Goal: Task Accomplishment & Management: Use online tool/utility

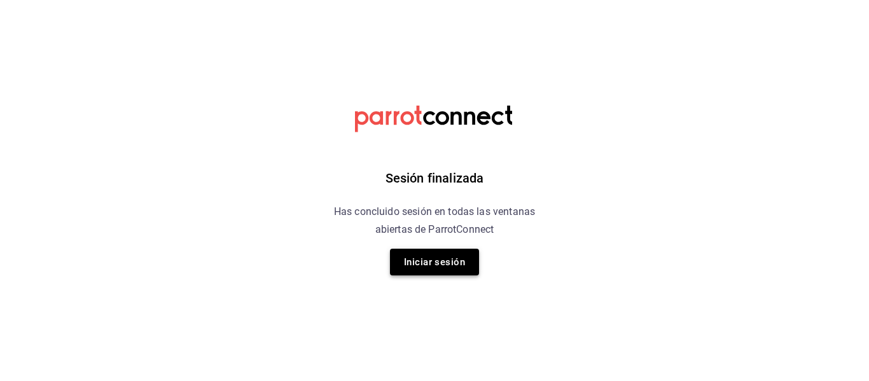
click at [440, 263] on button "Iniciar sesión" at bounding box center [434, 262] width 89 height 27
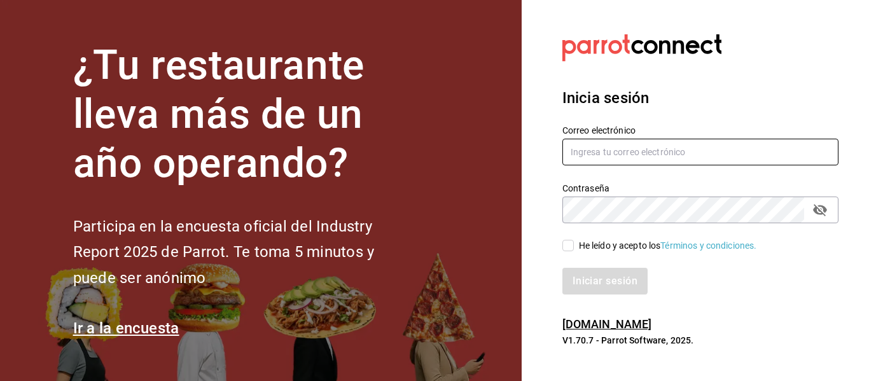
type input "mayte.derecho@gmail.com"
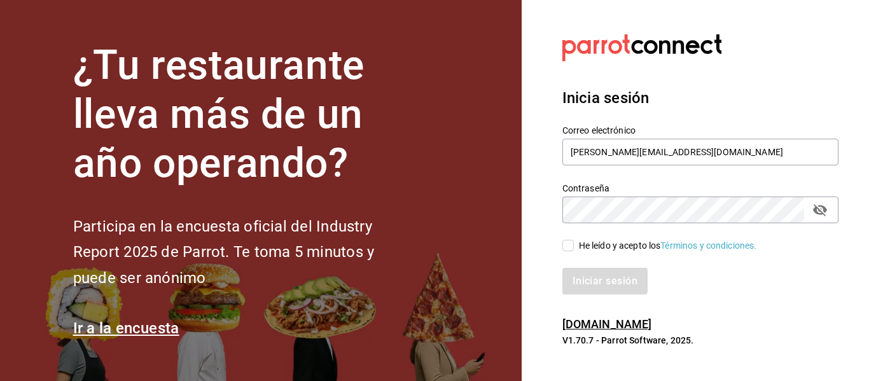
click at [573, 241] on input "He leído y acepto los Términos y condiciones." at bounding box center [567, 245] width 11 height 11
checkbox input "true"
click at [571, 272] on button "Iniciar sesión" at bounding box center [605, 281] width 87 height 27
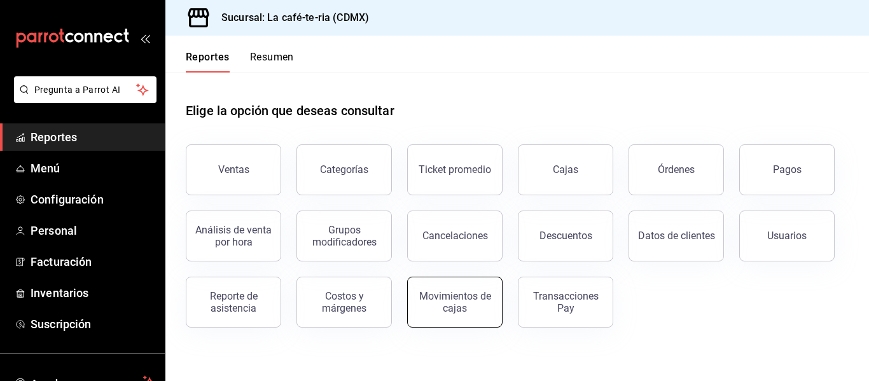
click at [490, 310] on button "Movimientos de cajas" at bounding box center [454, 302] width 95 height 51
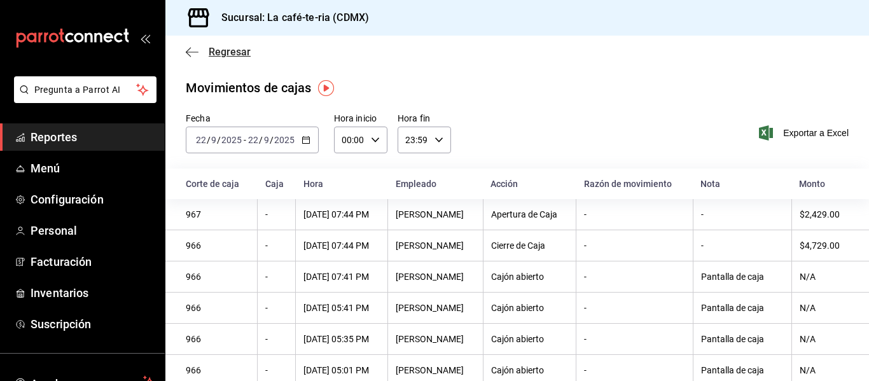
click at [218, 57] on span "Regresar" at bounding box center [230, 52] width 42 height 12
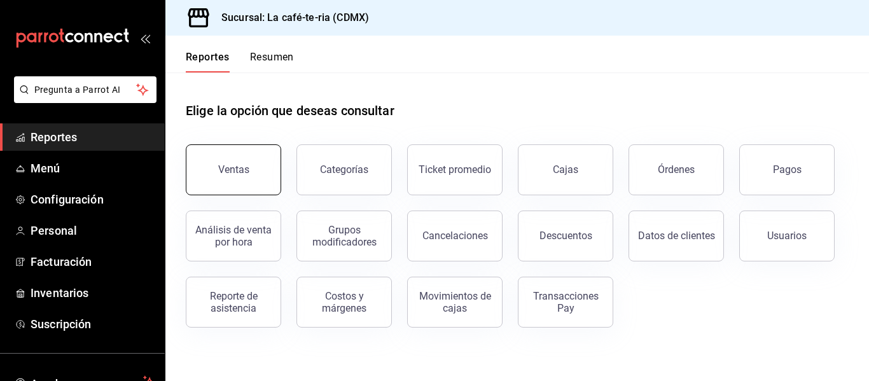
click at [260, 186] on button "Ventas" at bounding box center [233, 169] width 95 height 51
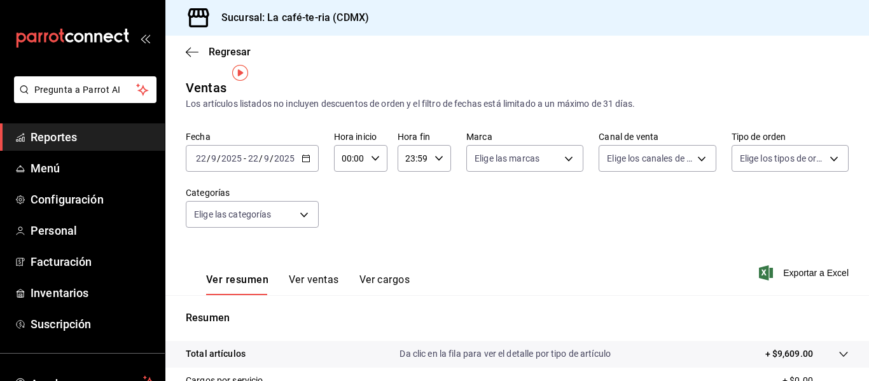
scroll to position [64, 0]
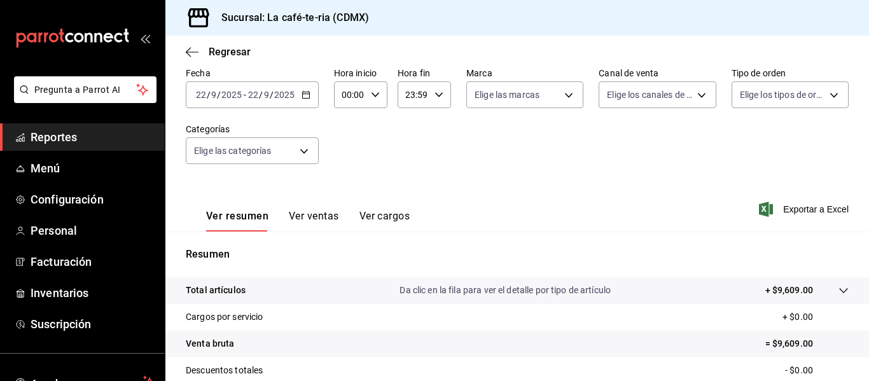
click at [302, 92] on icon "button" at bounding box center [306, 94] width 9 height 9
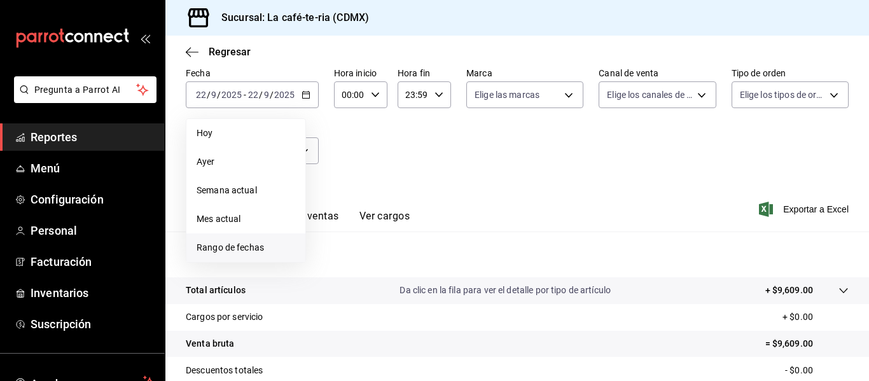
click at [254, 238] on li "Rango de fechas" at bounding box center [245, 247] width 119 height 29
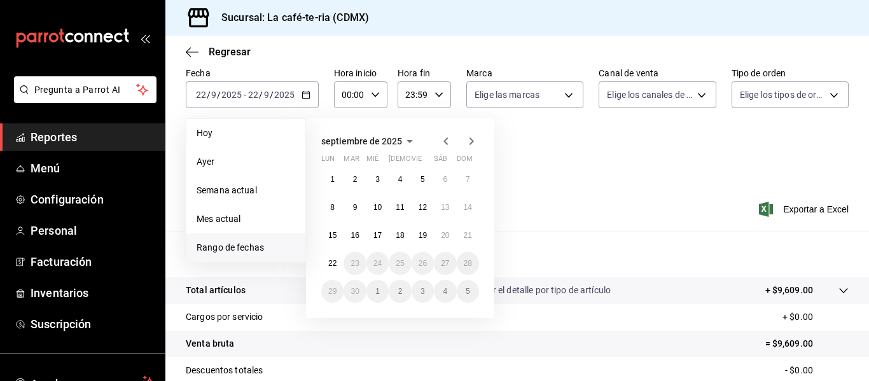
click at [448, 142] on icon "button" at bounding box center [445, 141] width 15 height 15
click at [420, 180] on button "1" at bounding box center [423, 179] width 22 height 23
click at [467, 296] on button "31" at bounding box center [468, 291] width 22 height 23
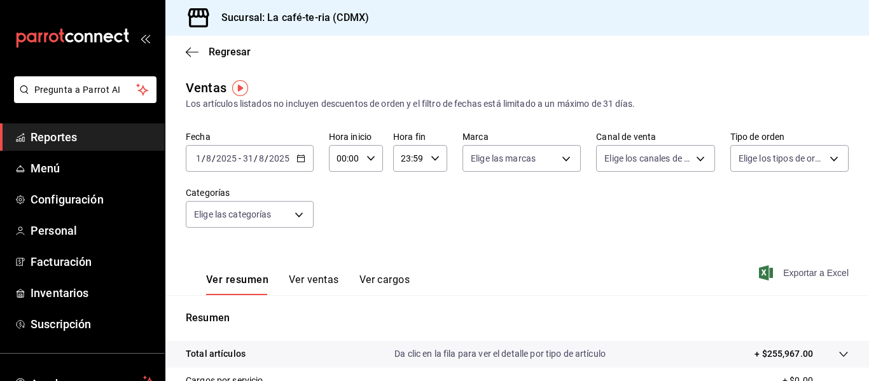
click at [784, 277] on span "Exportar a Excel" at bounding box center [804, 272] width 87 height 15
click at [296, 160] on icon "button" at bounding box center [300, 158] width 9 height 9
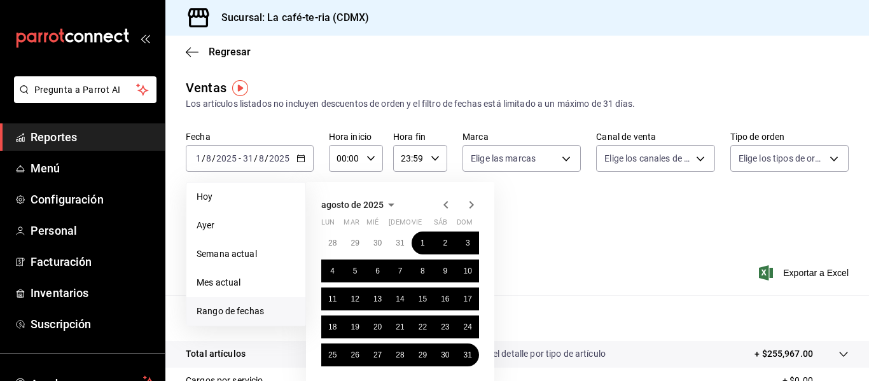
click at [447, 202] on icon "button" at bounding box center [445, 205] width 4 height 8
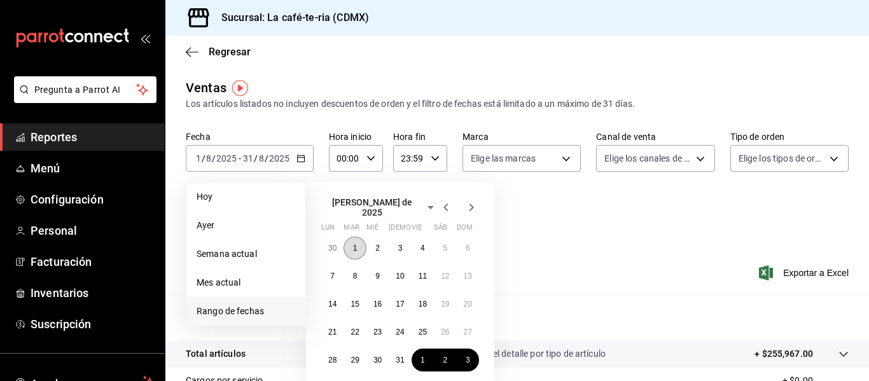
click at [359, 244] on button "1" at bounding box center [355, 248] width 22 height 23
click at [404, 357] on abbr "31" at bounding box center [400, 360] width 8 height 9
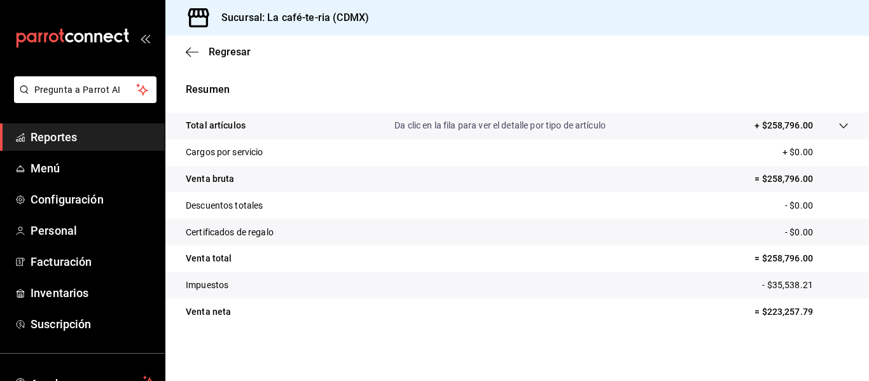
scroll to position [38, 0]
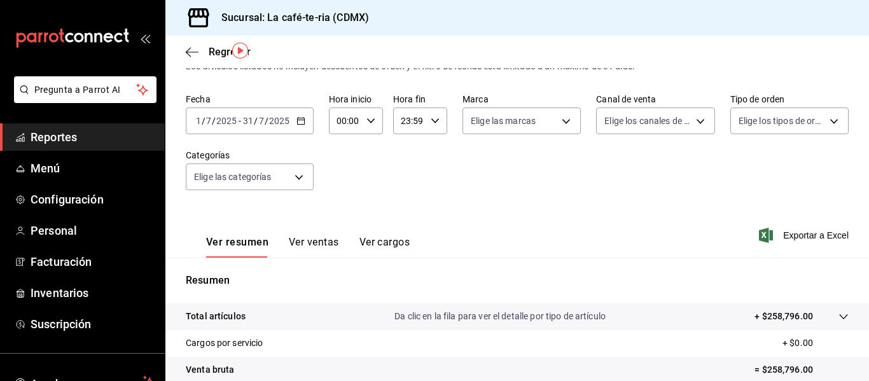
click at [294, 240] on button "Ver ventas" at bounding box center [314, 247] width 50 height 22
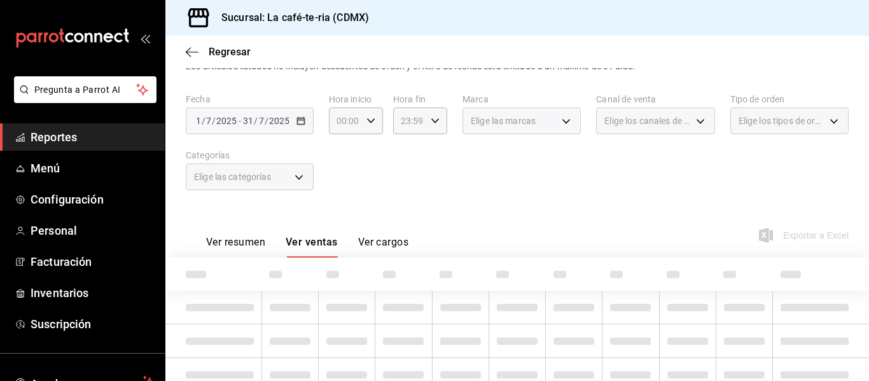
scroll to position [89, 0]
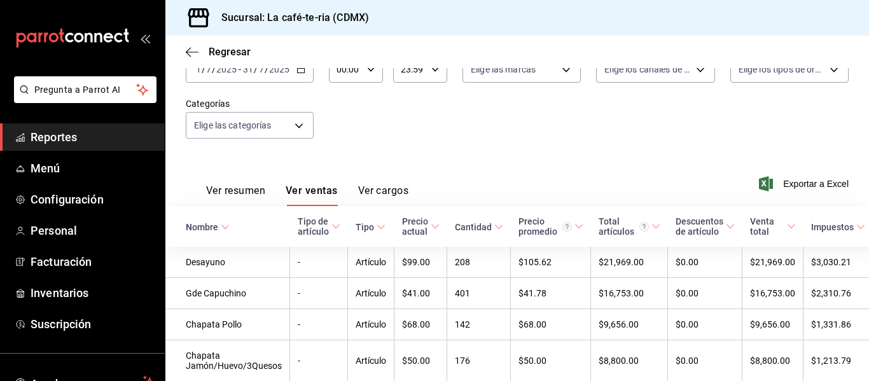
click at [225, 189] on button "Ver resumen" at bounding box center [235, 195] width 59 height 22
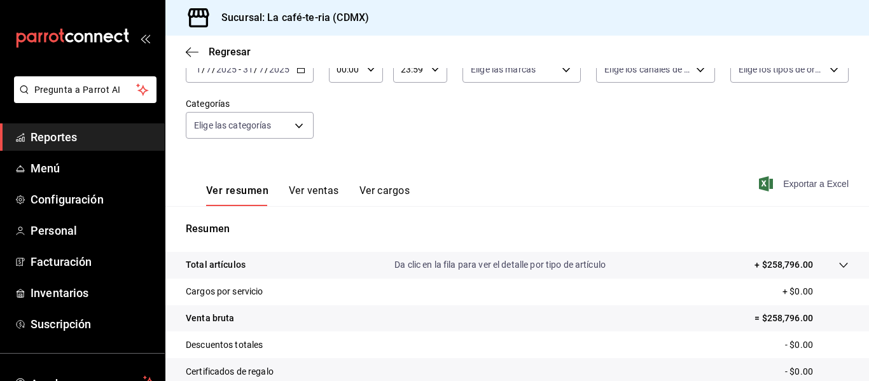
click at [796, 180] on span "Exportar a Excel" at bounding box center [804, 183] width 87 height 15
click at [791, 191] on span "Exportar a Excel" at bounding box center [804, 183] width 87 height 15
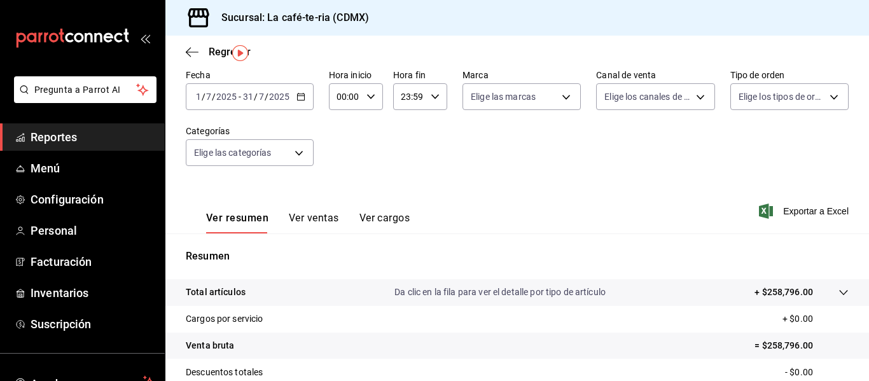
scroll to position [64, 0]
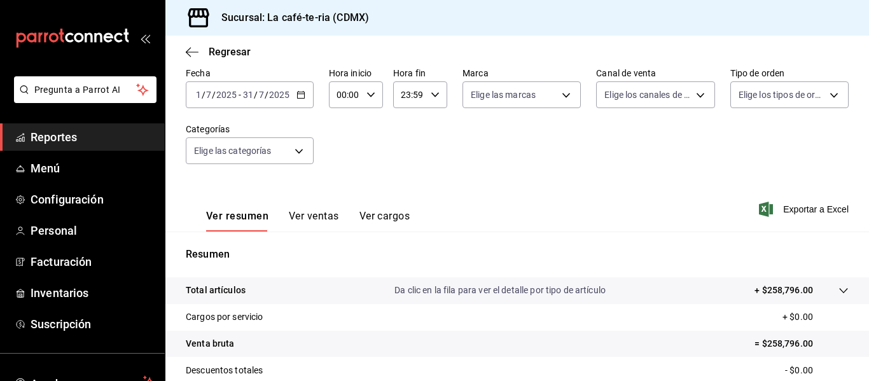
click at [265, 99] on span "/" at bounding box center [267, 95] width 4 height 10
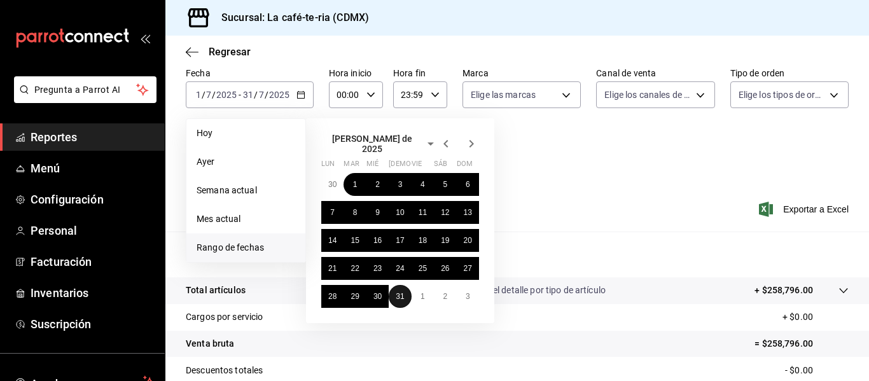
click at [401, 296] on button "31" at bounding box center [400, 296] width 22 height 23
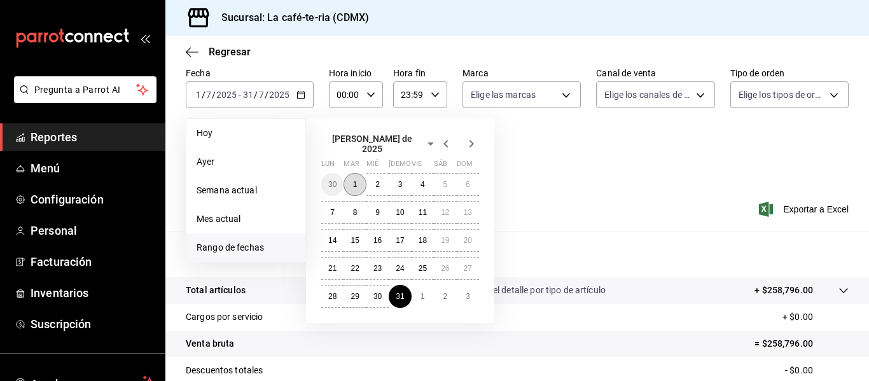
click at [351, 174] on button "1" at bounding box center [355, 184] width 22 height 23
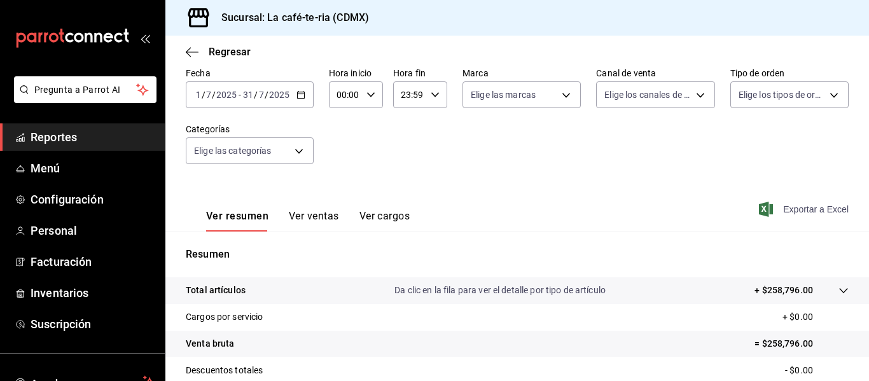
click at [800, 213] on span "Exportar a Excel" at bounding box center [804, 209] width 87 height 15
